Goal: Transaction & Acquisition: Purchase product/service

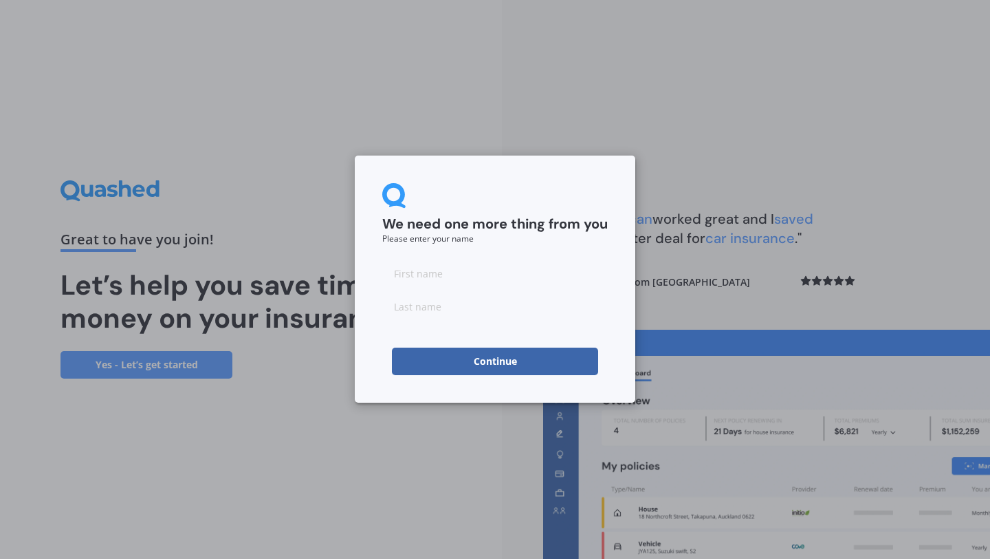
click at [459, 267] on input at bounding box center [495, 273] width 226 height 28
click at [369, 322] on div "We need one more thing from you Please enter your name Continue" at bounding box center [495, 278] width 281 height 247
click at [436, 276] on input at bounding box center [495, 273] width 226 height 28
type input "[PERSON_NAME]"
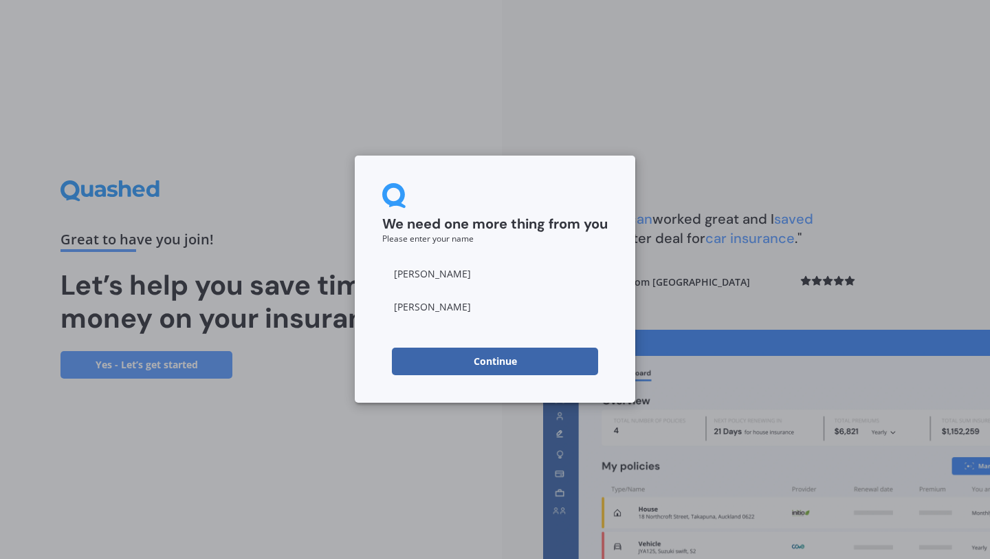
click at [381, 350] on div "We need one more thing from you Please enter your name [PERSON_NAME] Continue" at bounding box center [495, 278] width 281 height 247
click at [433, 349] on button "Continue" at bounding box center [495, 361] width 206 height 28
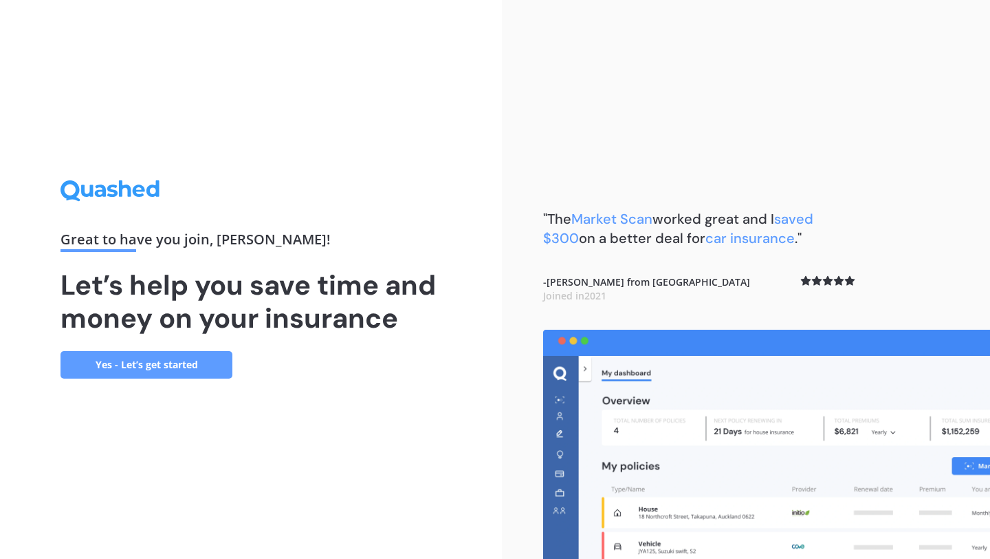
click at [189, 367] on link "Yes - Let’s get started" at bounding box center [147, 365] width 172 height 28
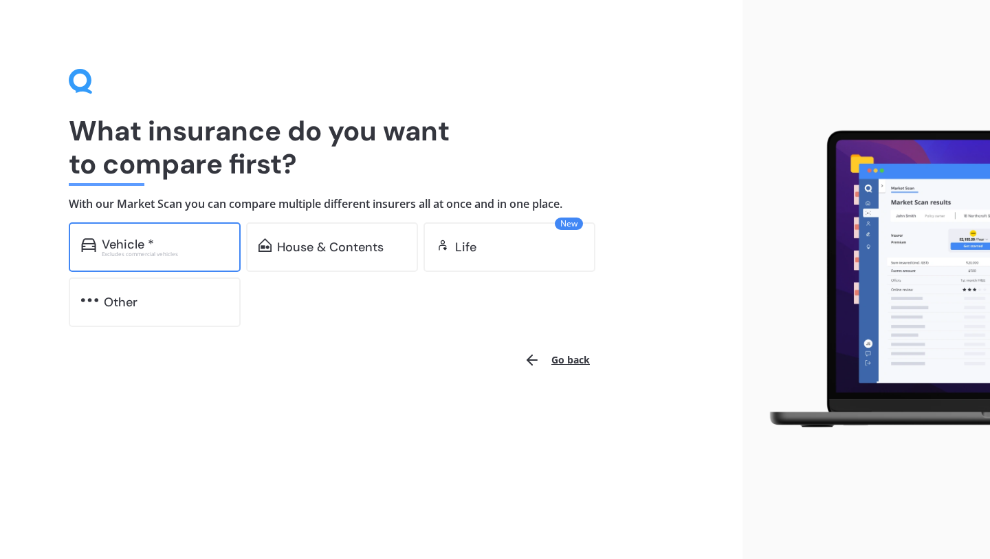
click at [197, 265] on div "Vehicle * Excludes commercial vehicles" at bounding box center [155, 247] width 172 height 50
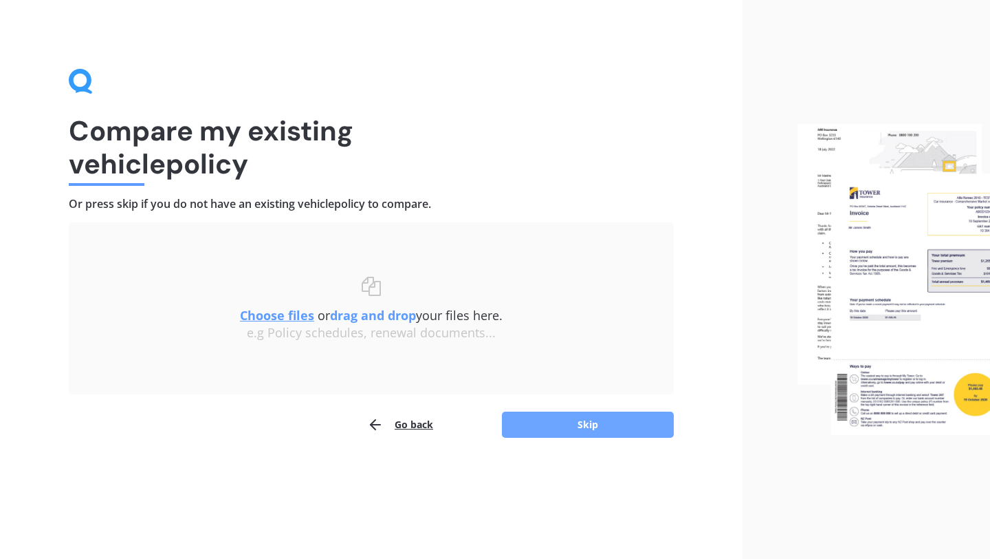
click at [593, 420] on button "Skip" at bounding box center [588, 424] width 172 height 26
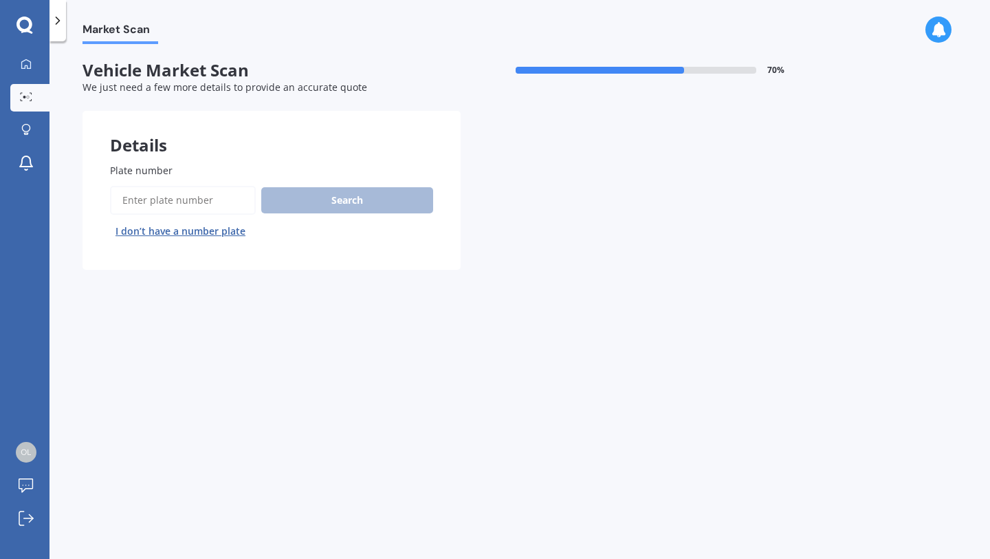
click at [212, 209] on input "Plate number" at bounding box center [183, 200] width 146 height 29
type input "NKE864"
click at [340, 197] on button "Search" at bounding box center [347, 200] width 172 height 26
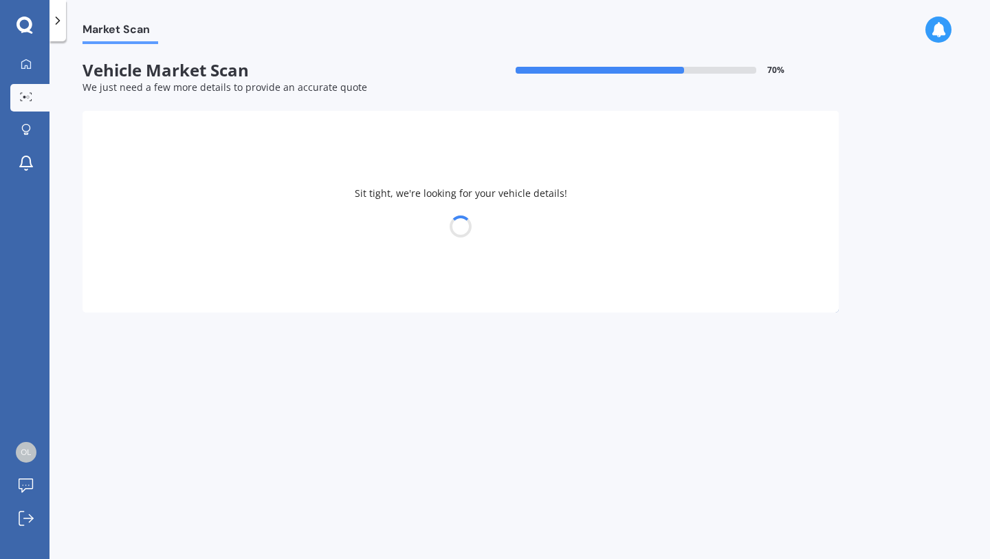
select select "VOLKSWAGEN"
select select "POLO"
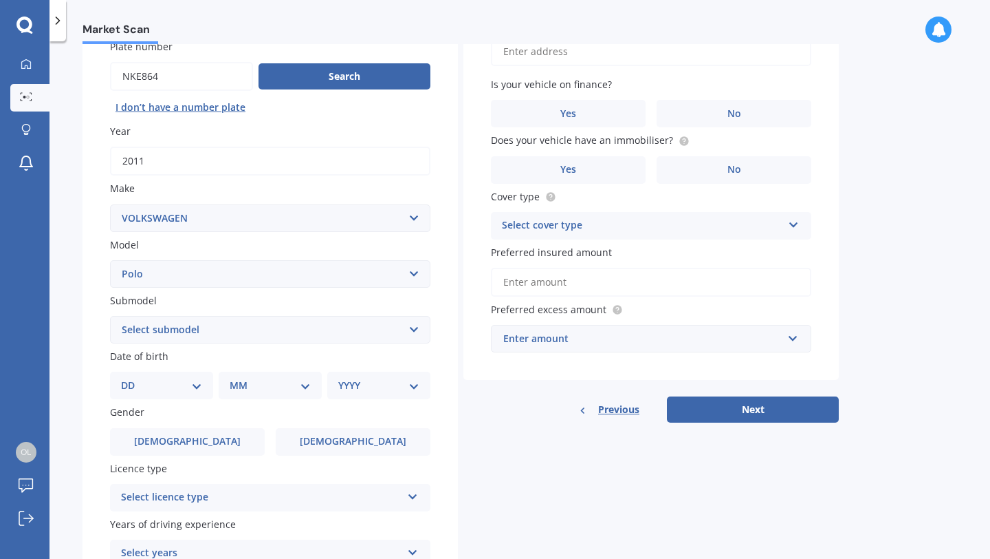
scroll to position [122, 0]
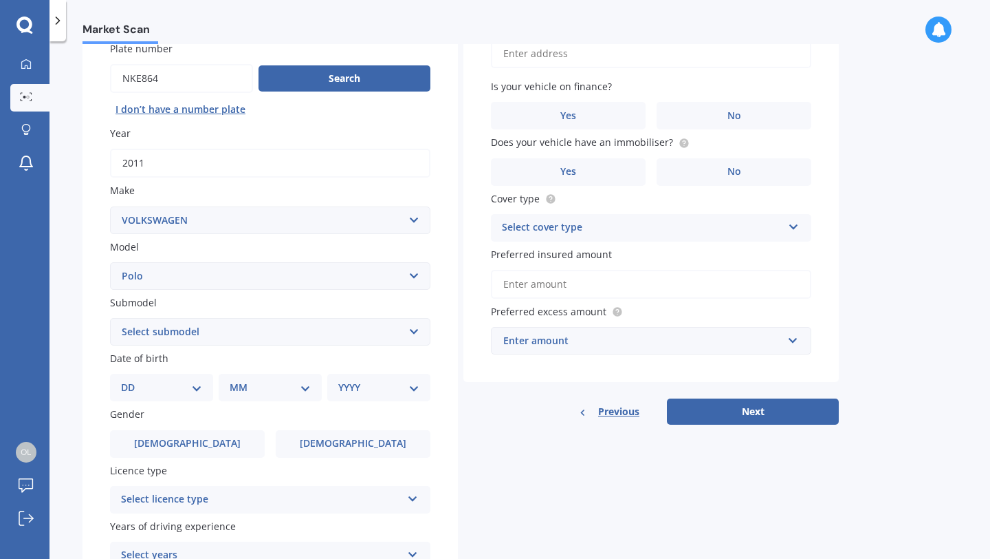
click at [406, 332] on select "Select submodel (All other) 1.2L tsi 1.4 1.4 TDI Blue Motion 1.4 Diesel Cross P…" at bounding box center [270, 332] width 321 height 28
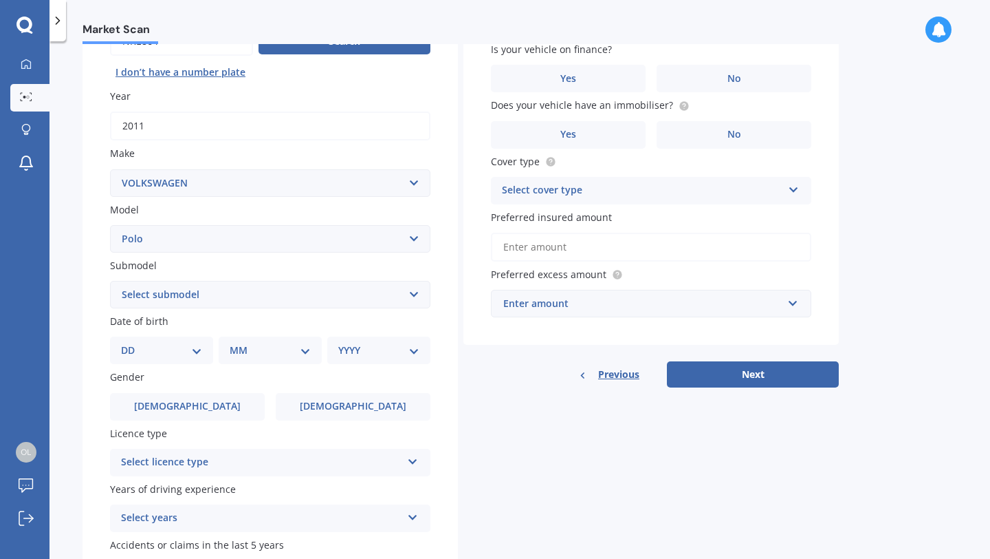
click at [169, 349] on select "DD 01 02 03 04 05 06 07 08 09 10 11 12 13 14 15 16 17 18 19 20 21 22 23 24 25 2…" at bounding box center [161, 350] width 81 height 15
select select "27"
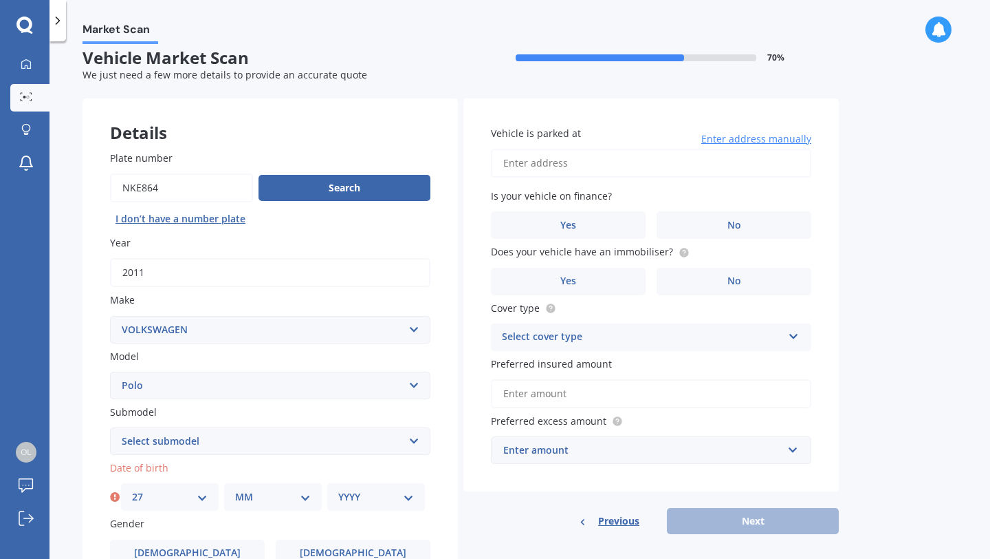
scroll to position [0, 0]
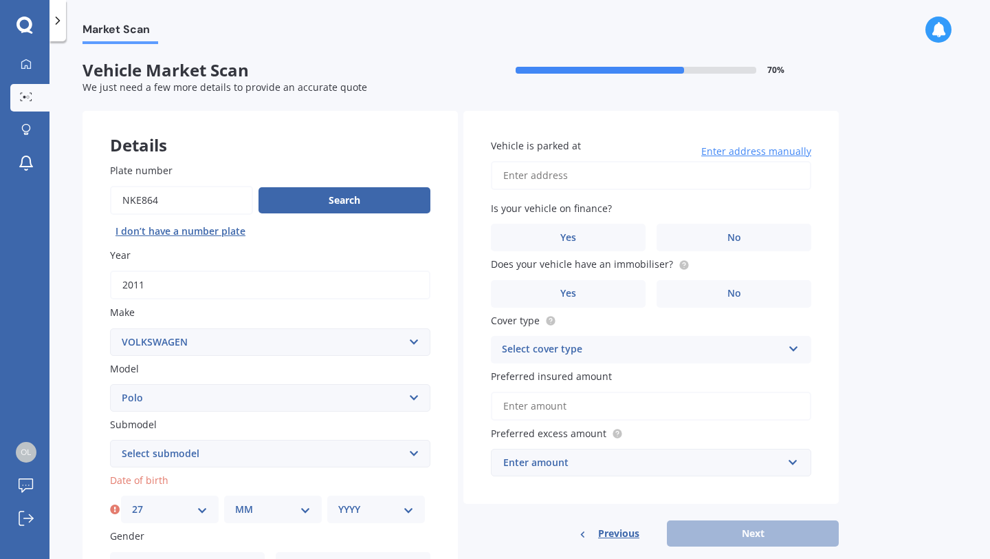
click at [192, 406] on select "Select model Amarok Arteon Beetle Bora Caddy [US_STATE] Caravelle [PERSON_NAME]…" at bounding box center [270, 398] width 321 height 28
click at [368, 460] on select "Select submodel (All other) 1.2L tsi 1.4 1.4 TDI Blue Motion 1.4 Diesel Cross P…" at bounding box center [270, 454] width 321 height 28
select select "CROSS POLO 1.6"
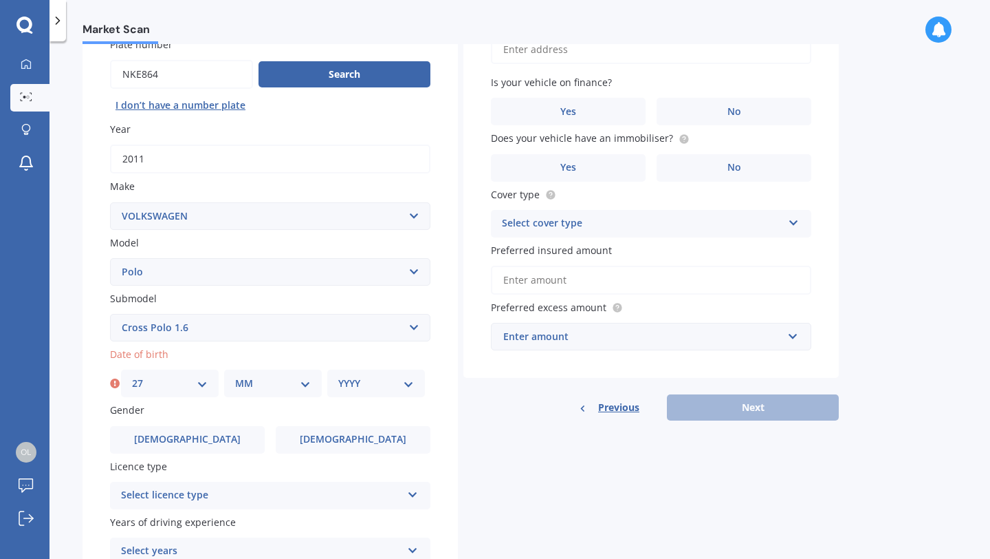
scroll to position [129, 0]
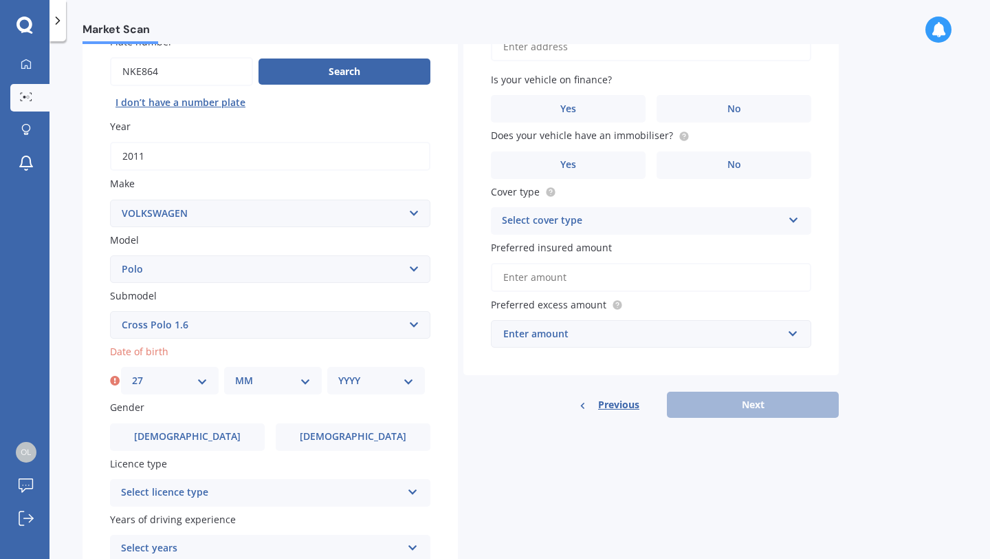
click at [319, 325] on select "Select submodel (All other) 1.2L tsi 1.4 1.4 TDI Blue Motion 1.4 Diesel Cross P…" at bounding box center [270, 325] width 321 height 28
click at [289, 268] on select "Select model Amarok Arteon Beetle Bora Caddy [US_STATE] Caravelle [PERSON_NAME]…" at bounding box center [270, 269] width 321 height 28
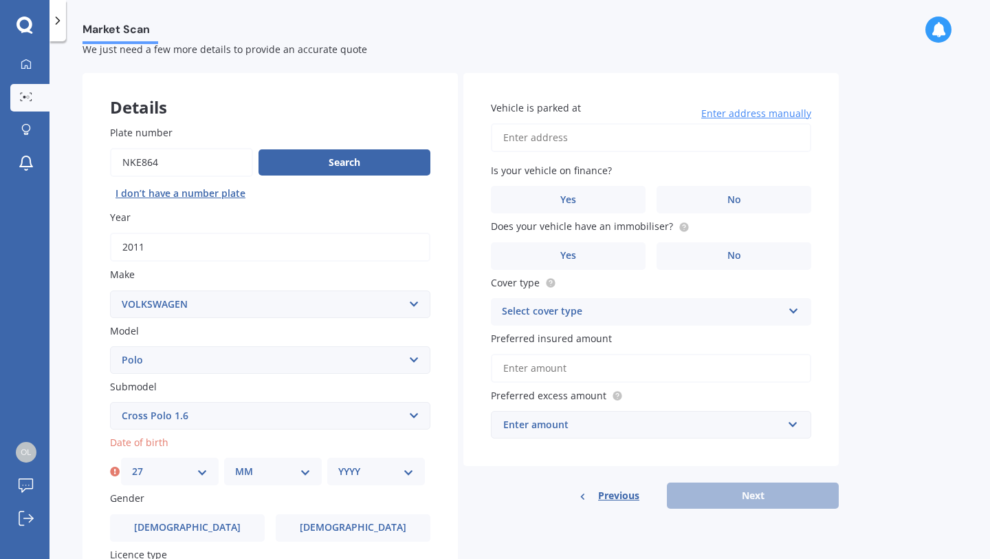
scroll to position [37, 0]
click at [329, 171] on button "Search" at bounding box center [345, 163] width 172 height 26
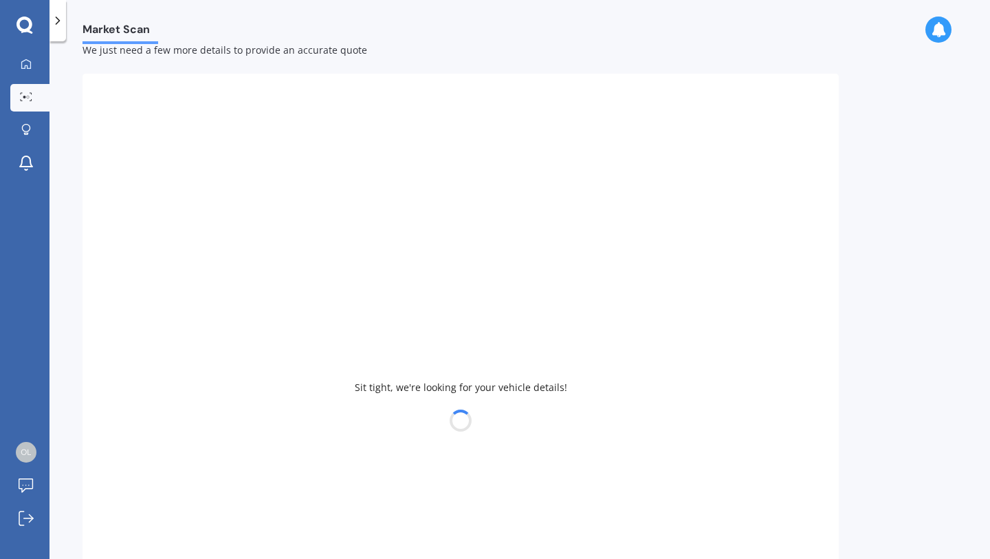
select select
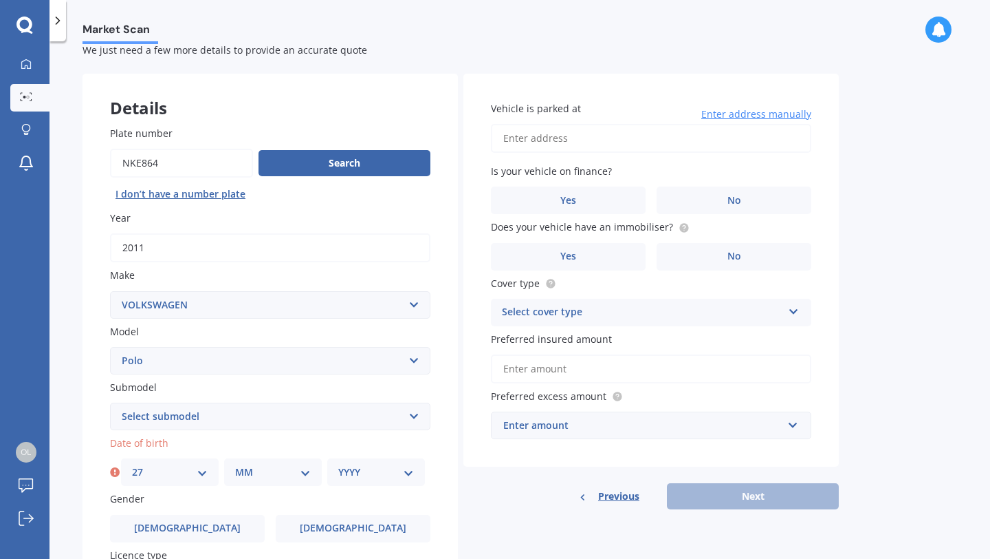
click at [345, 360] on select "Select model Amarok Arteon Beetle Bora Caddy [US_STATE] Caravelle [PERSON_NAME]…" at bounding box center [270, 361] width 321 height 28
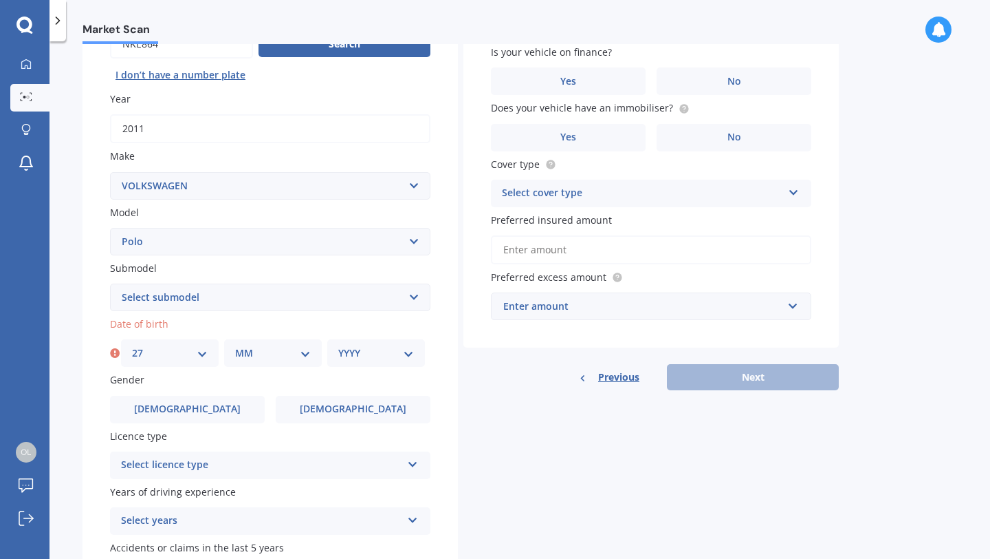
scroll to position [168, 0]
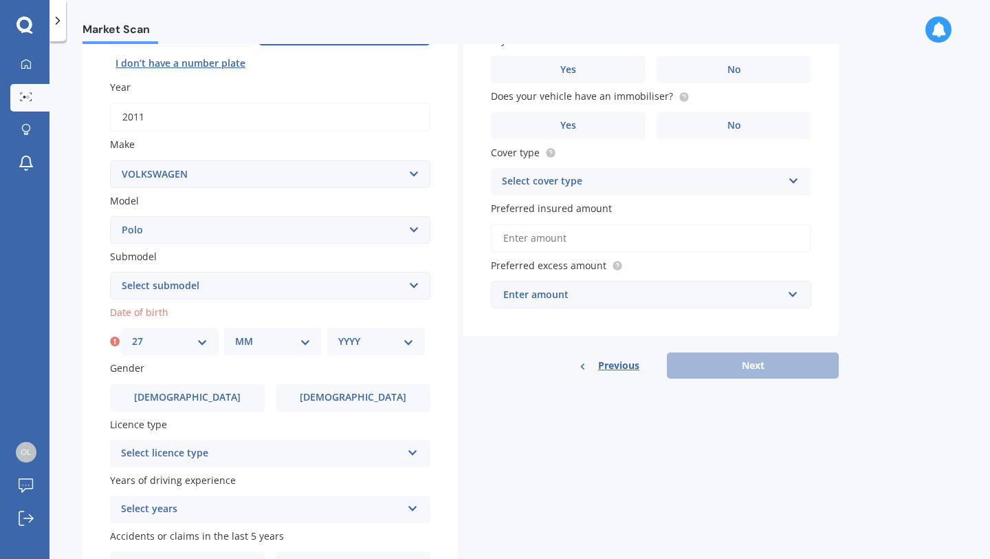
click at [248, 338] on select "MM 01 02 03 04 05 06 07 08 09 10 11 12" at bounding box center [273, 341] width 76 height 15
select select "10"
click at [393, 353] on div "YYYY 2025 2024 2023 2022 2021 2020 2019 2018 2017 2016 2015 2014 2013 2012 2011…" at bounding box center [376, 341] width 98 height 28
click at [367, 342] on select "YYYY 2025 2024 2023 2022 2021 2020 2019 2018 2017 2016 2015 2014 2013 2012 2011…" at bounding box center [376, 341] width 76 height 15
select select "2004"
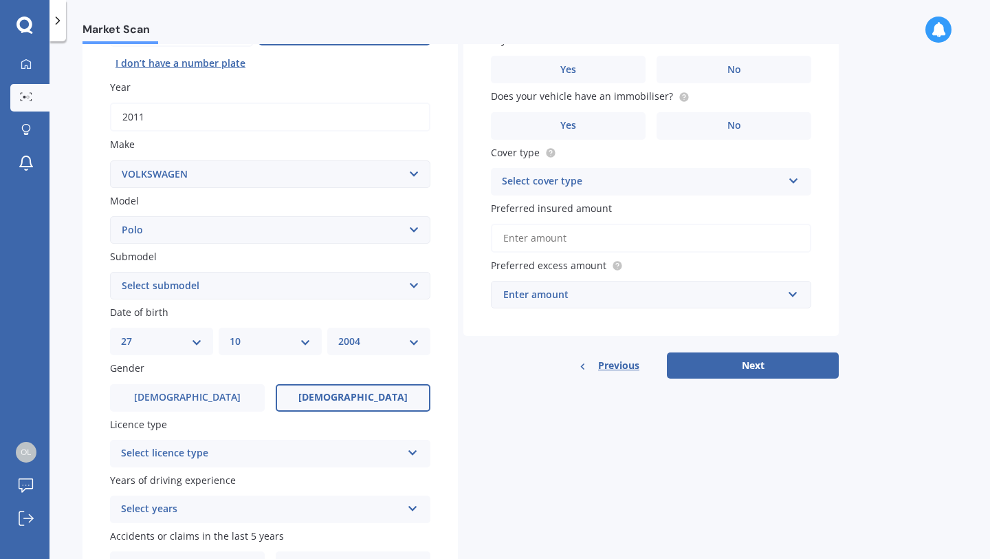
click at [320, 404] on label "[DEMOGRAPHIC_DATA]" at bounding box center [353, 398] width 155 height 28
click at [0, 0] on input "[DEMOGRAPHIC_DATA]" at bounding box center [0, 0] width 0 height 0
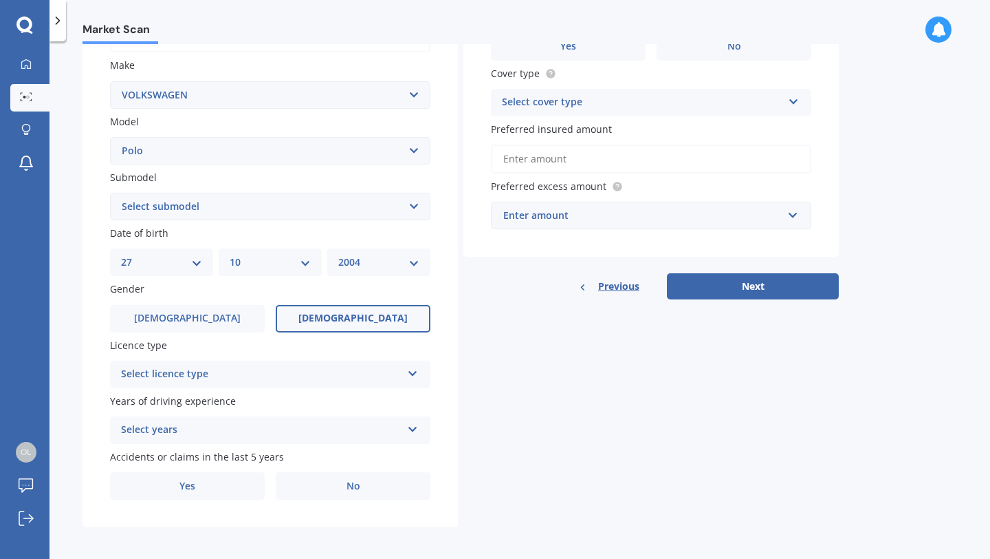
scroll to position [254, 0]
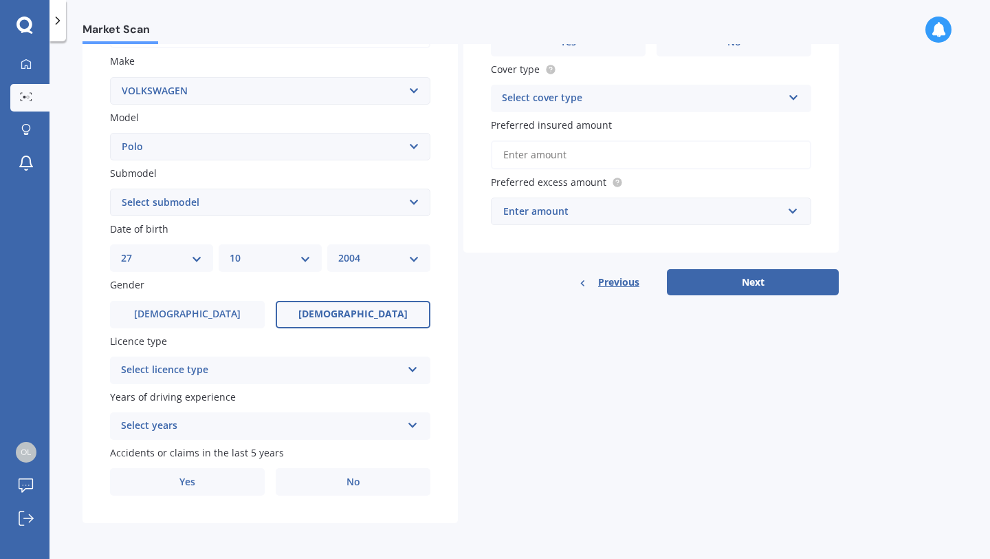
click at [293, 373] on div "Select licence type" at bounding box center [261, 370] width 281 height 17
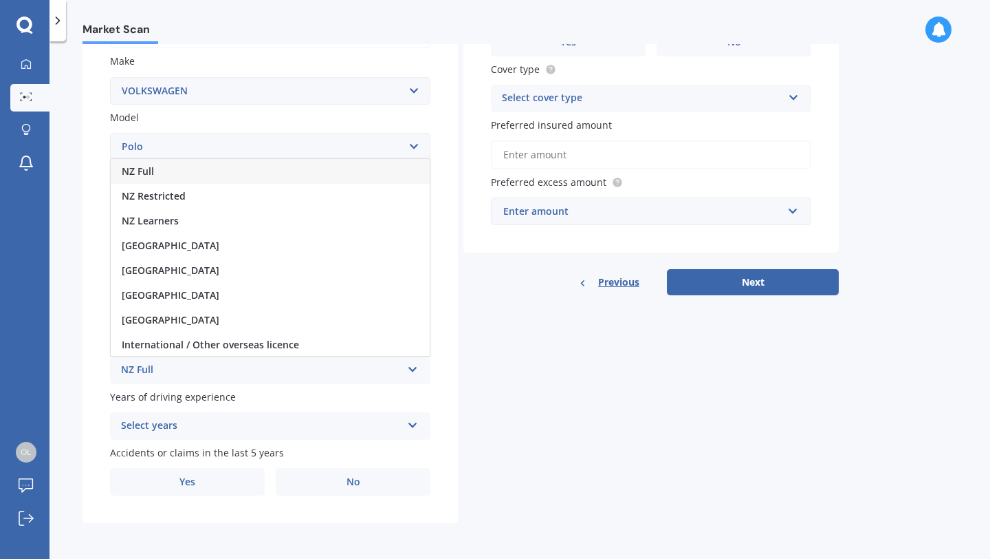
click at [203, 177] on div "NZ Full" at bounding box center [270, 171] width 319 height 25
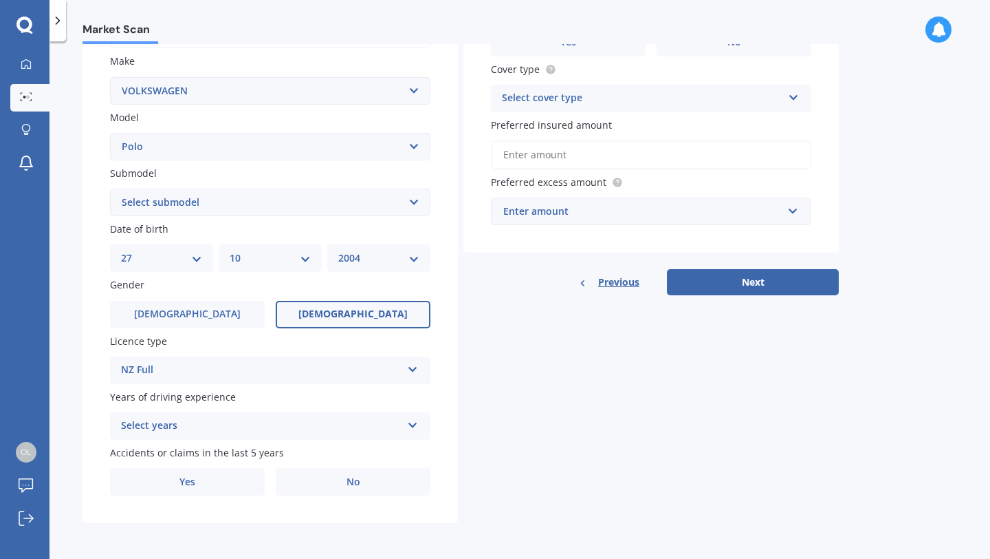
click at [216, 429] on div "Select years" at bounding box center [261, 426] width 281 height 17
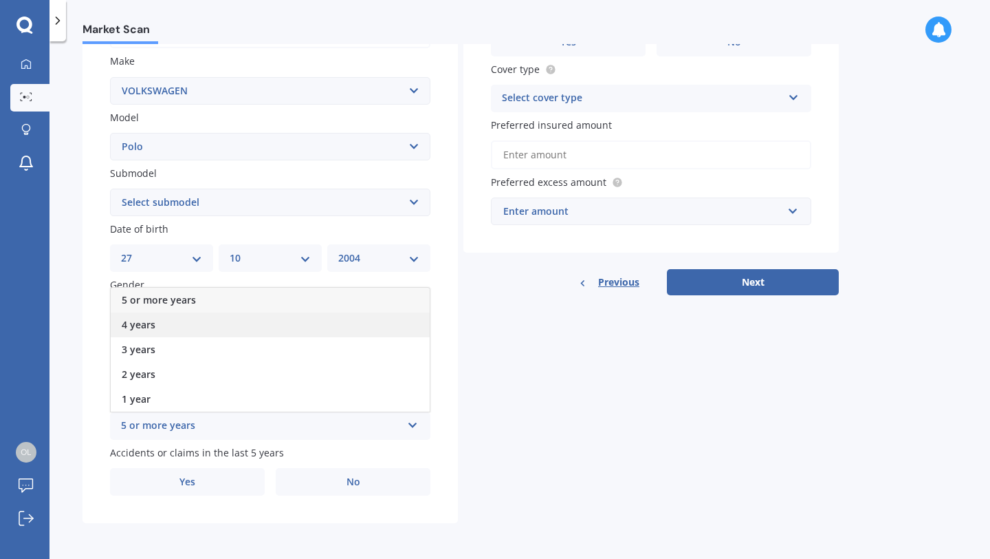
click at [178, 316] on div "4 years" at bounding box center [270, 324] width 319 height 25
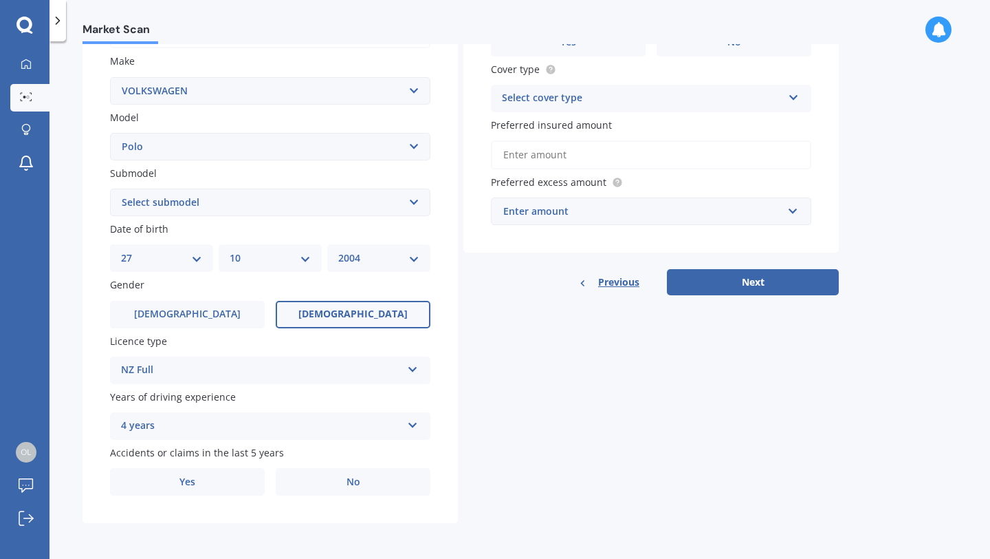
click at [208, 428] on div "4 years" at bounding box center [261, 426] width 281 height 17
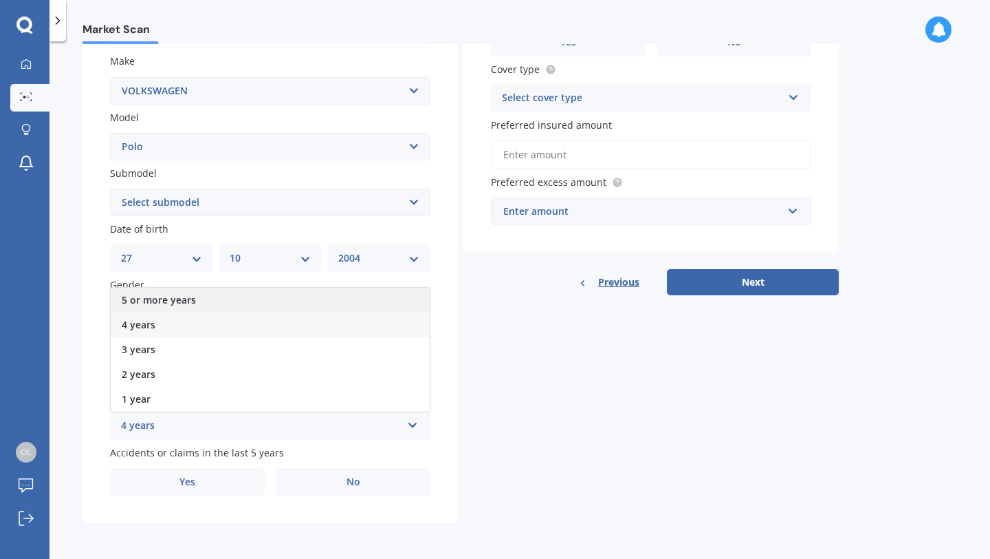
click at [192, 304] on span "5 or more years" at bounding box center [159, 299] width 74 height 13
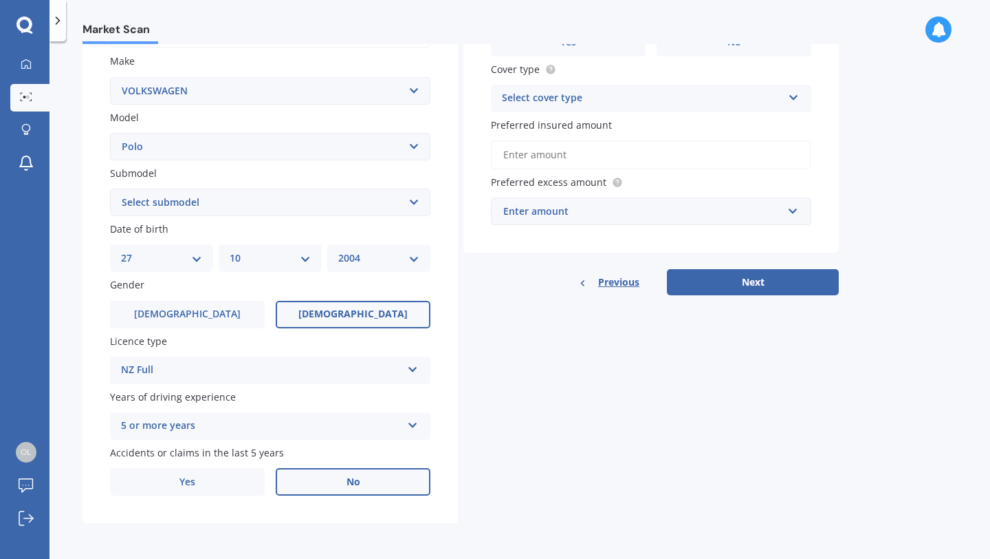
click at [300, 486] on label "No" at bounding box center [353, 482] width 155 height 28
click at [0, 0] on input "No" at bounding box center [0, 0] width 0 height 0
click at [564, 92] on div "Select cover type" at bounding box center [642, 98] width 281 height 17
click at [562, 127] on span "Comprehensive" at bounding box center [539, 124] width 73 height 13
click at [569, 155] on input "Preferred insured amount" at bounding box center [651, 154] width 321 height 29
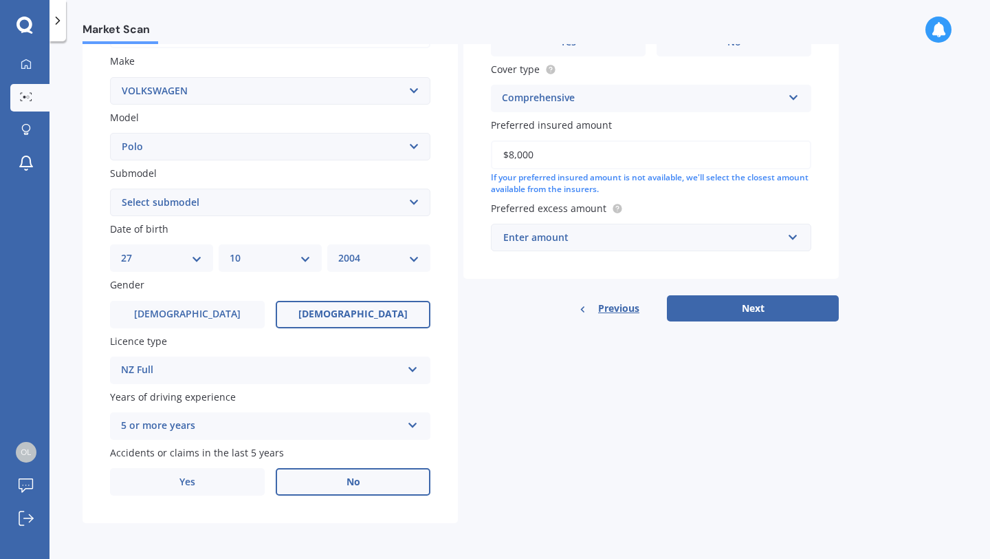
type input "$8,000"
click at [607, 234] on div "Enter amount" at bounding box center [642, 237] width 279 height 15
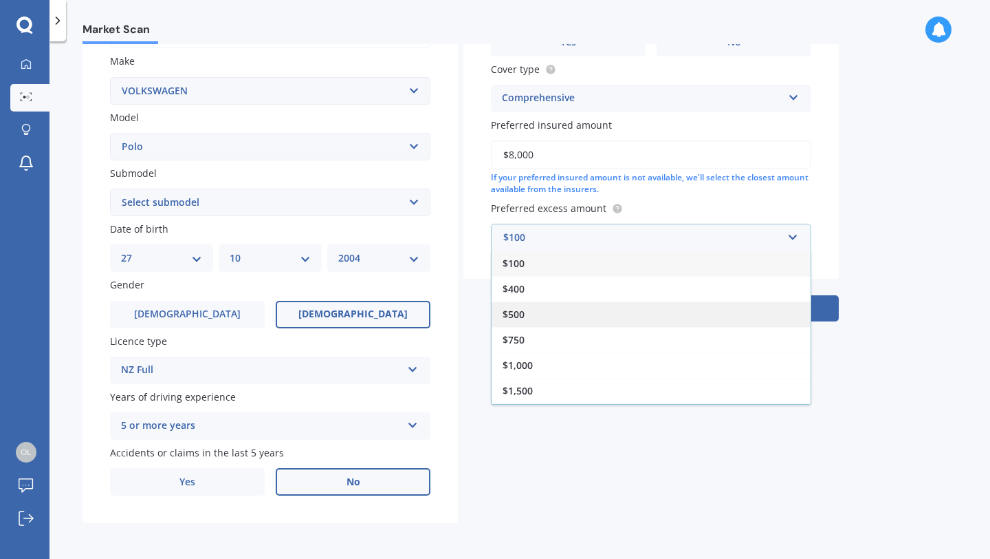
click at [617, 307] on div "$500" at bounding box center [651, 313] width 319 height 25
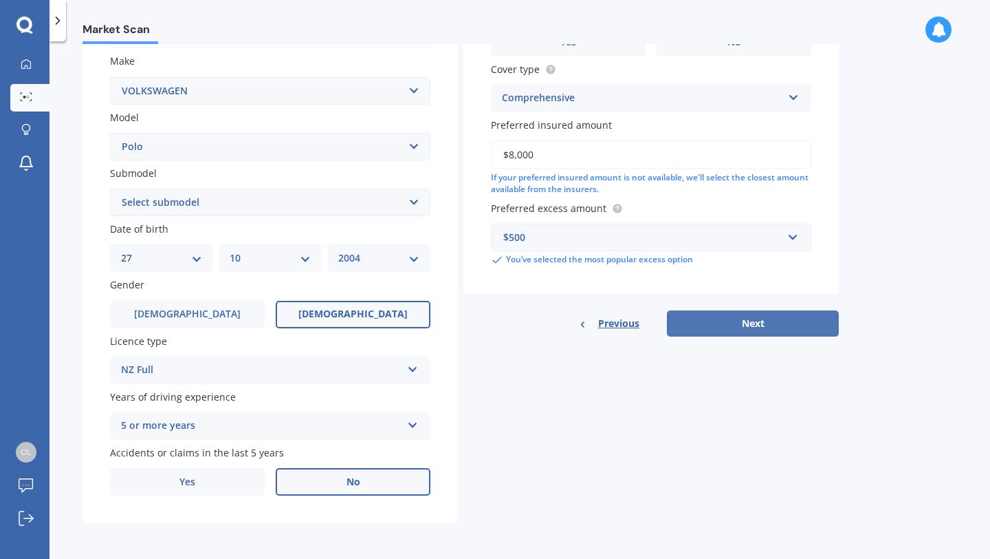
click at [717, 328] on button "Next" at bounding box center [753, 323] width 172 height 26
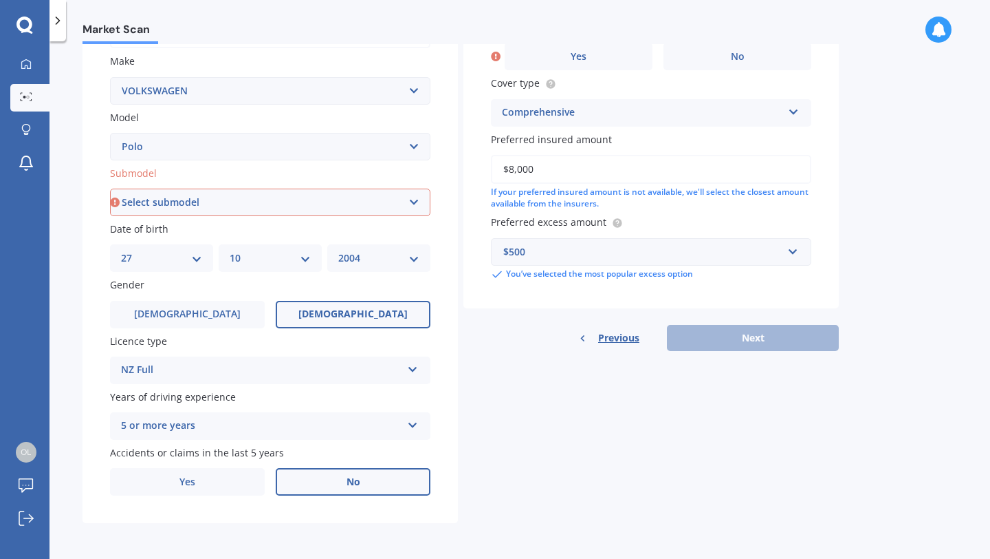
click at [395, 204] on select "Select submodel (All other) 1.2L tsi 1.4 1.4 TDI Blue Motion 1.4 Diesel Cross P…" at bounding box center [270, 202] width 321 height 28
select select "CROSS POLO 1.6"
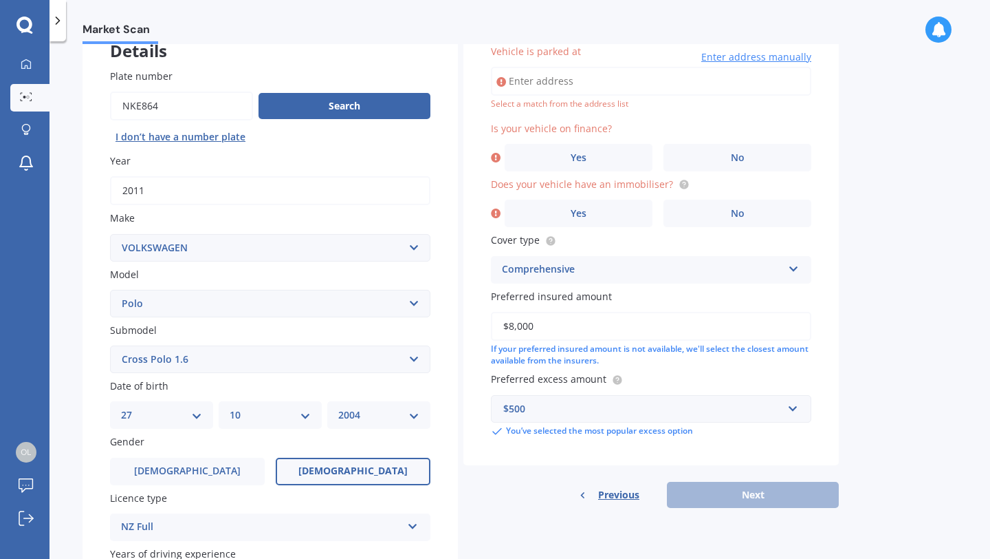
scroll to position [0, 0]
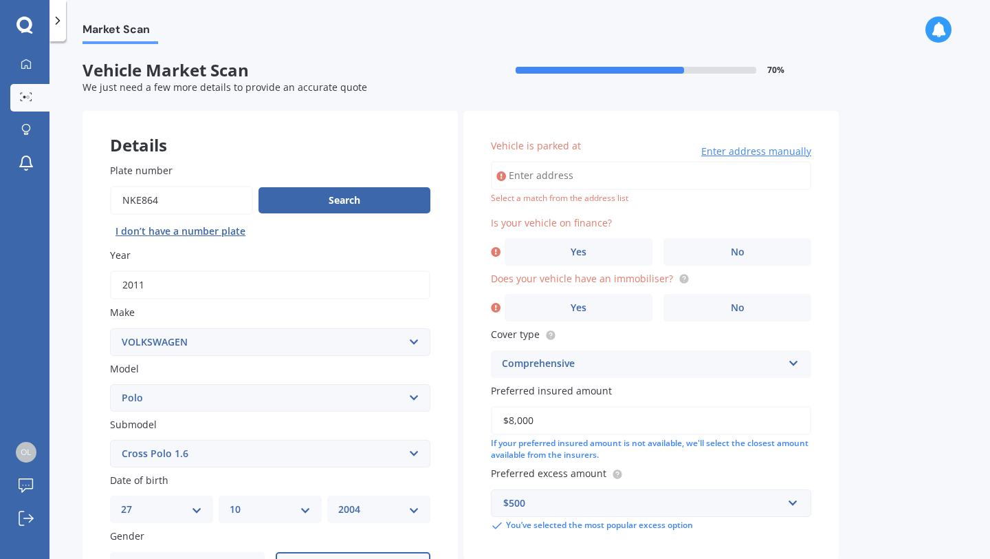
click at [596, 176] on input "Vehicle is parked at" at bounding box center [651, 175] width 321 height 29
type input "[STREET_ADDRESS]"
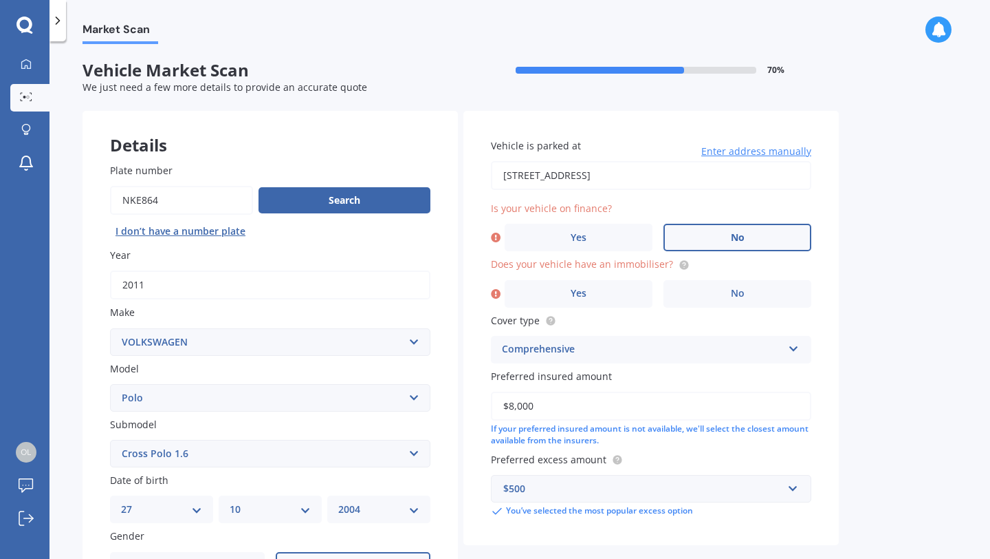
click at [718, 233] on label "No" at bounding box center [738, 238] width 148 height 28
click at [0, 0] on input "No" at bounding box center [0, 0] width 0 height 0
click at [722, 291] on label "No" at bounding box center [738, 294] width 148 height 28
click at [0, 0] on input "No" at bounding box center [0, 0] width 0 height 0
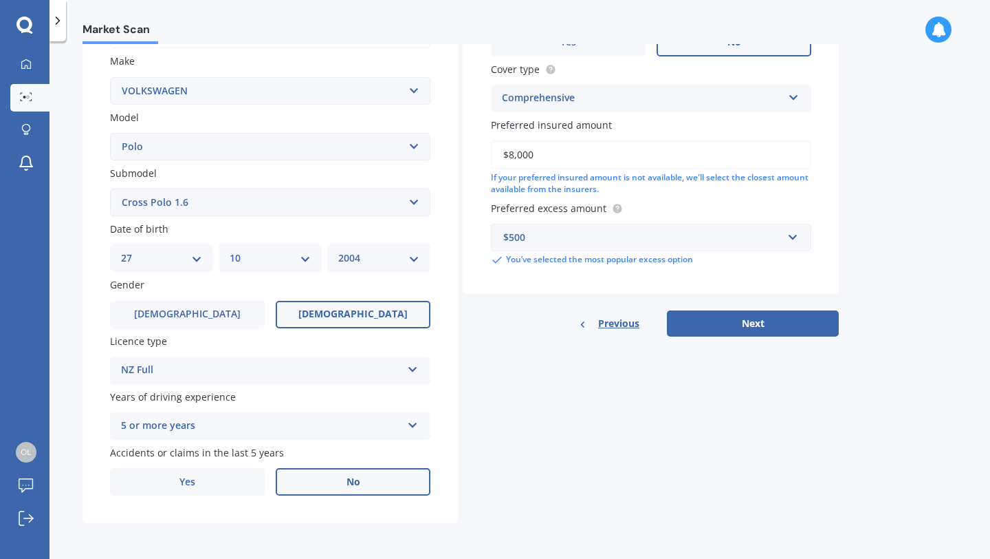
scroll to position [254, 0]
click at [735, 333] on button "Next" at bounding box center [753, 323] width 172 height 26
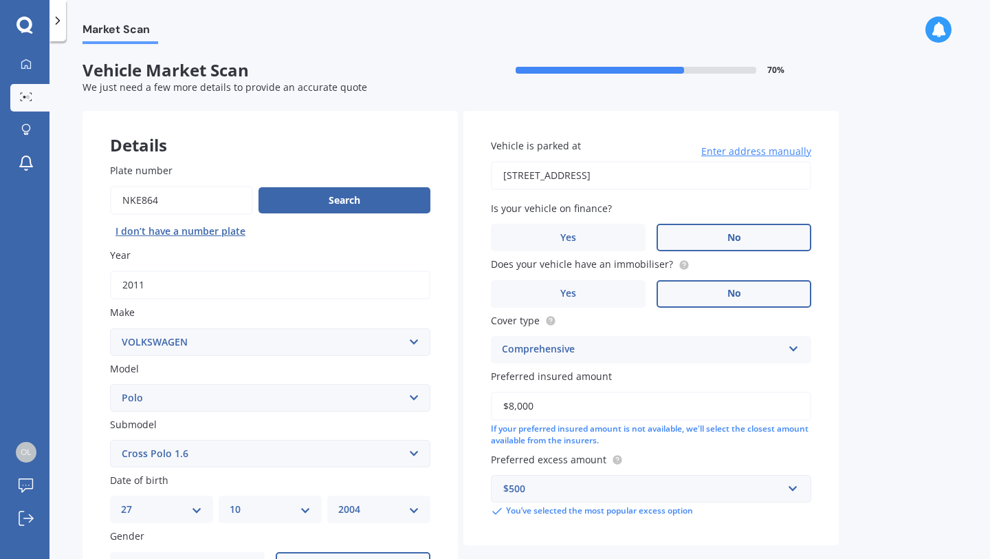
select select "27"
select select "10"
select select "2004"
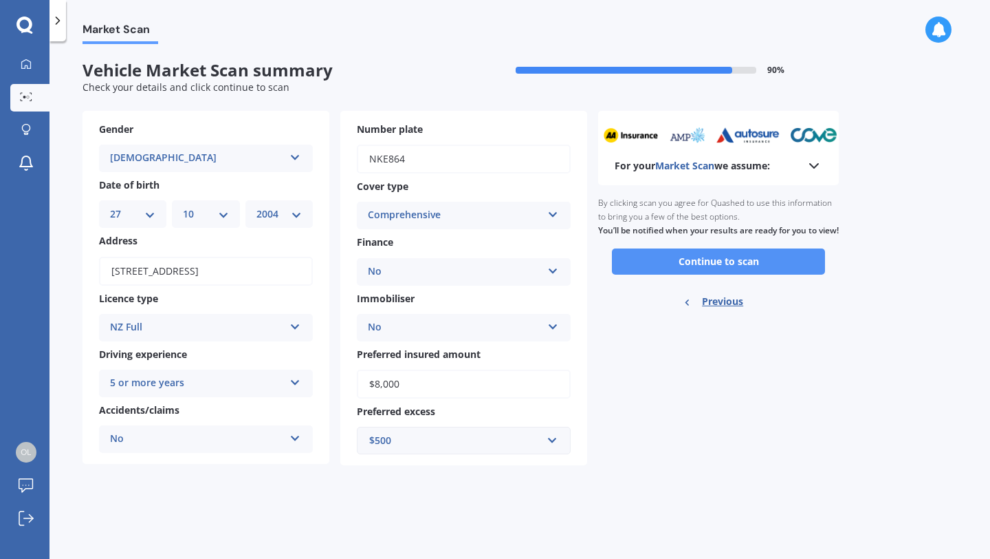
click at [723, 274] on button "Continue to scan" at bounding box center [718, 261] width 213 height 26
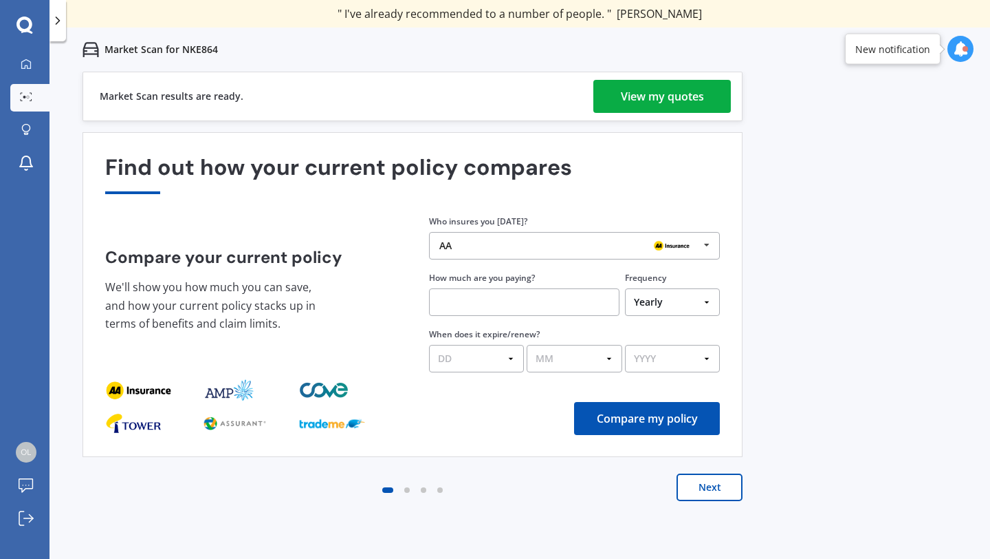
click at [667, 99] on div "View my quotes" at bounding box center [662, 96] width 83 height 33
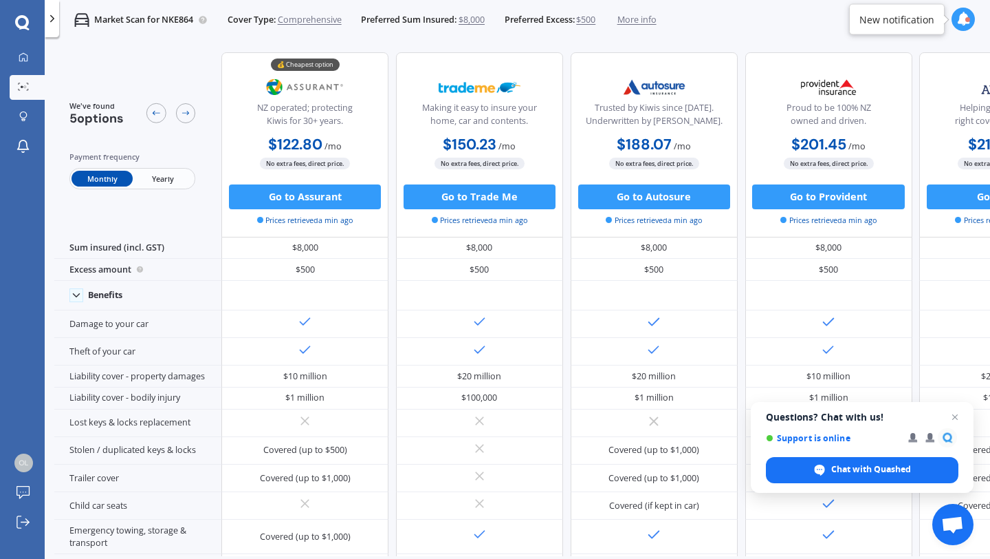
click at [469, 19] on span "$8,000" at bounding box center [472, 20] width 26 height 12
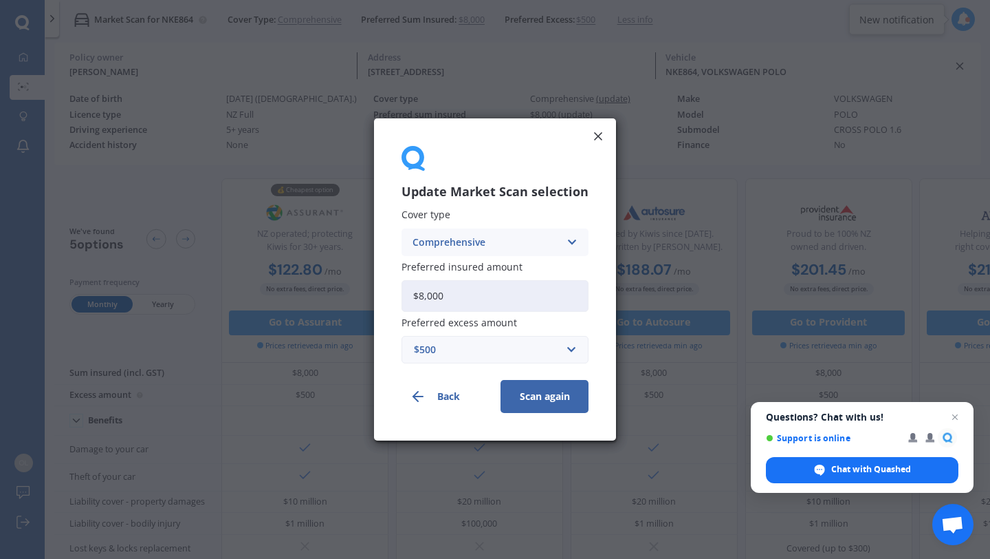
click at [508, 292] on input "$8,000" at bounding box center [495, 296] width 187 height 32
type input "$8"
type input "$7,500"
click at [555, 400] on button "Scan again" at bounding box center [545, 396] width 88 height 33
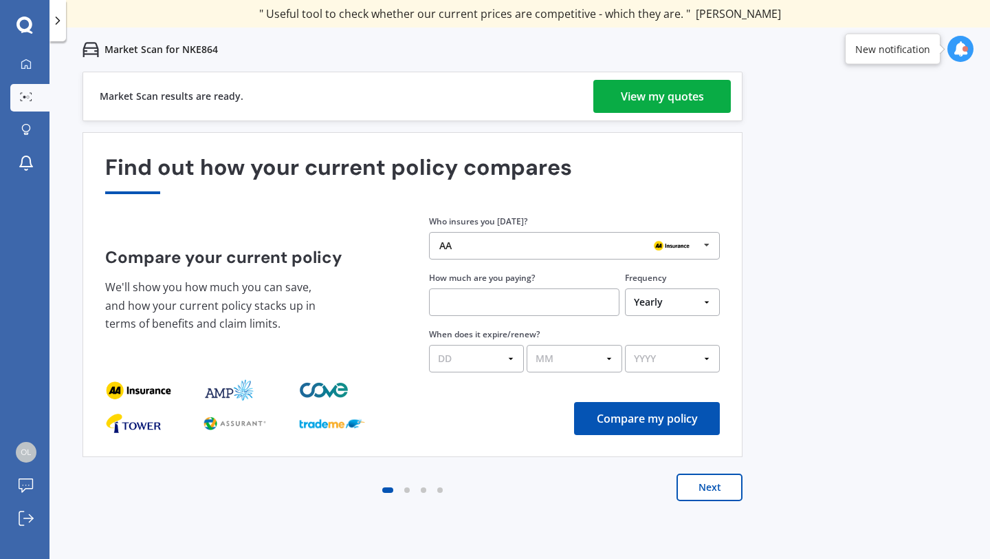
click at [653, 94] on div "View my quotes" at bounding box center [662, 96] width 83 height 33
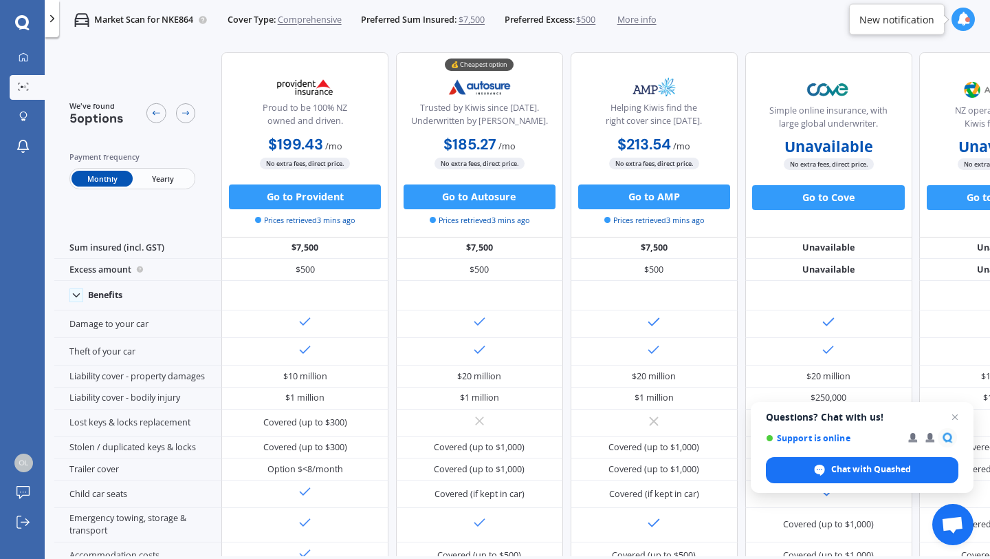
click at [590, 21] on span "$500" at bounding box center [585, 20] width 19 height 12
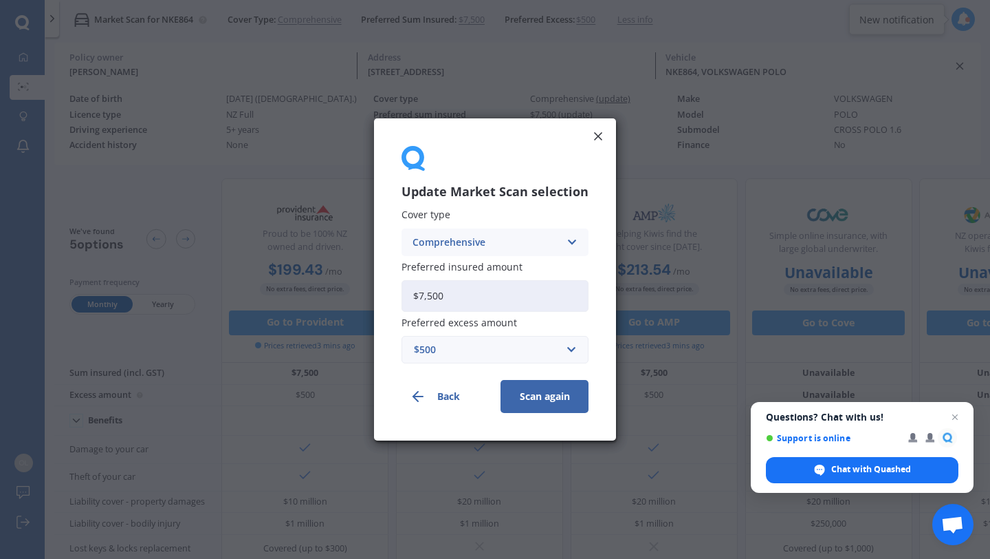
click at [473, 356] on div "$500" at bounding box center [487, 349] width 146 height 15
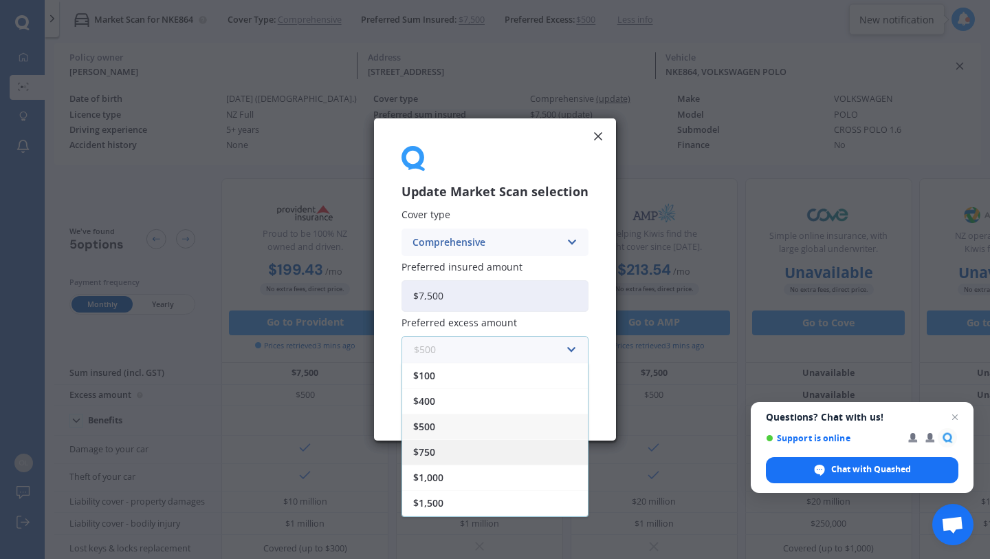
scroll to position [24, 0]
click at [458, 433] on div "$750" at bounding box center [495, 427] width 186 height 25
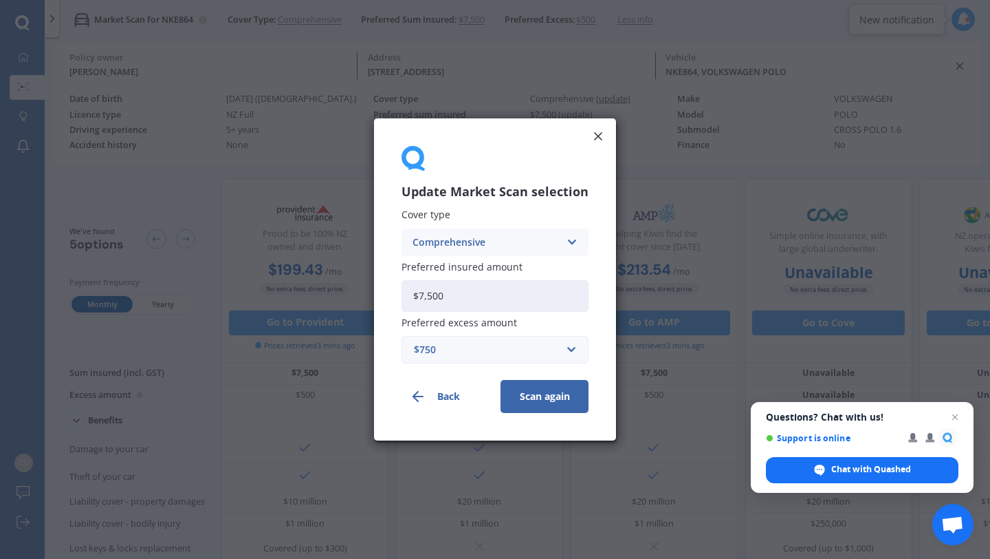
click at [517, 399] on button "Scan again" at bounding box center [545, 396] width 88 height 33
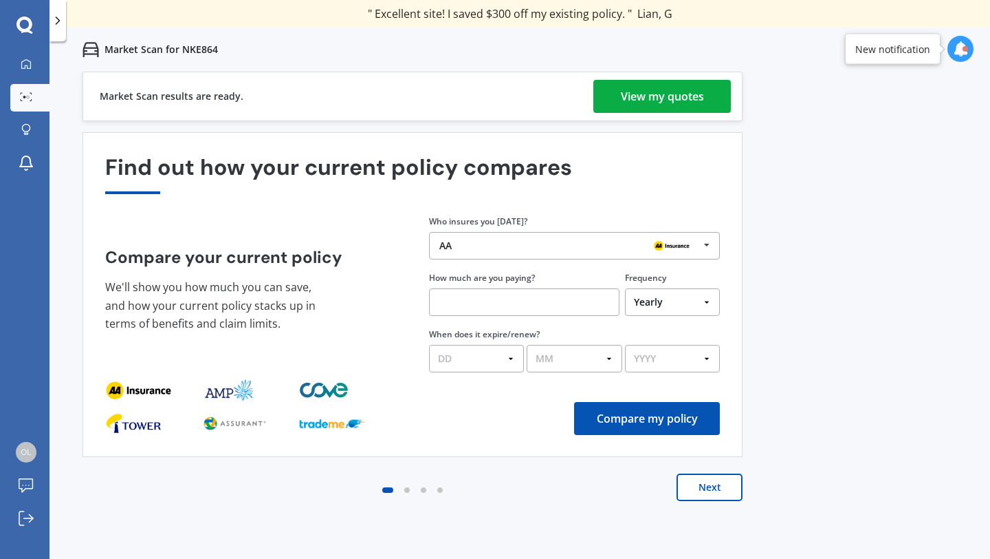
click at [683, 85] on div "View my quotes" at bounding box center [662, 96] width 83 height 33
